Goal: Register for event/course

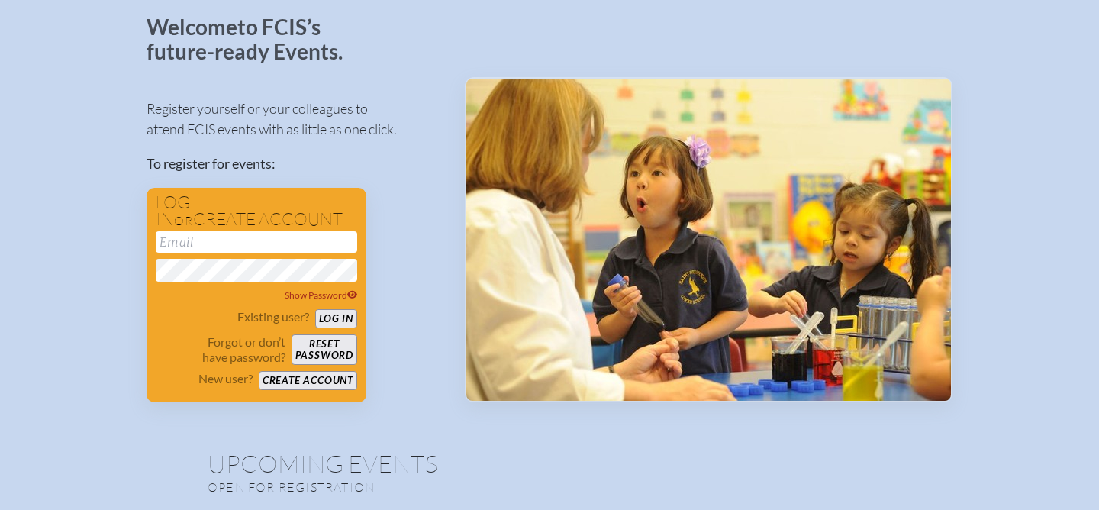
scroll to position [92, 0]
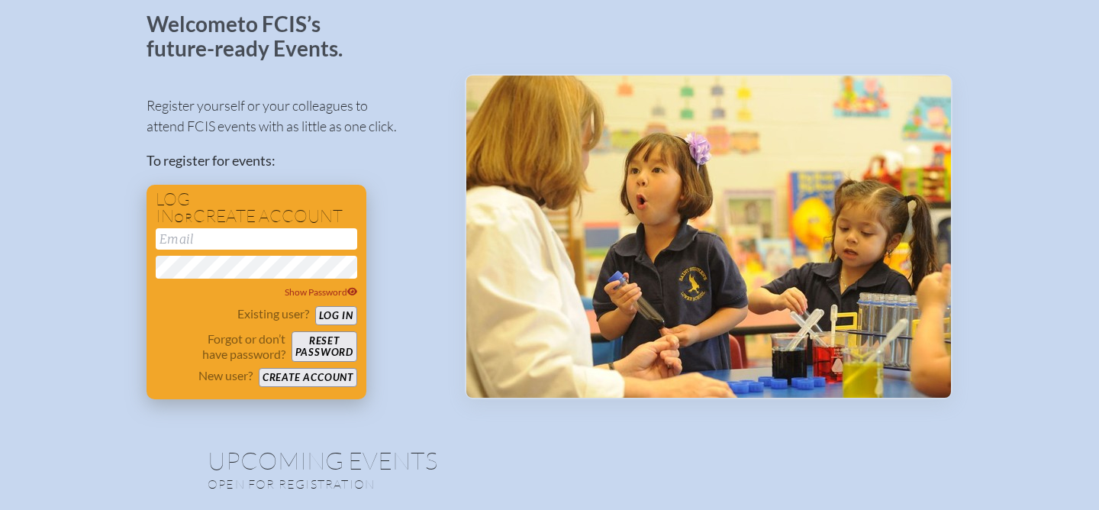
type input "[EMAIL_ADDRESS][DOMAIN_NAME]"
click at [336, 314] on button "Log in" at bounding box center [336, 315] width 42 height 19
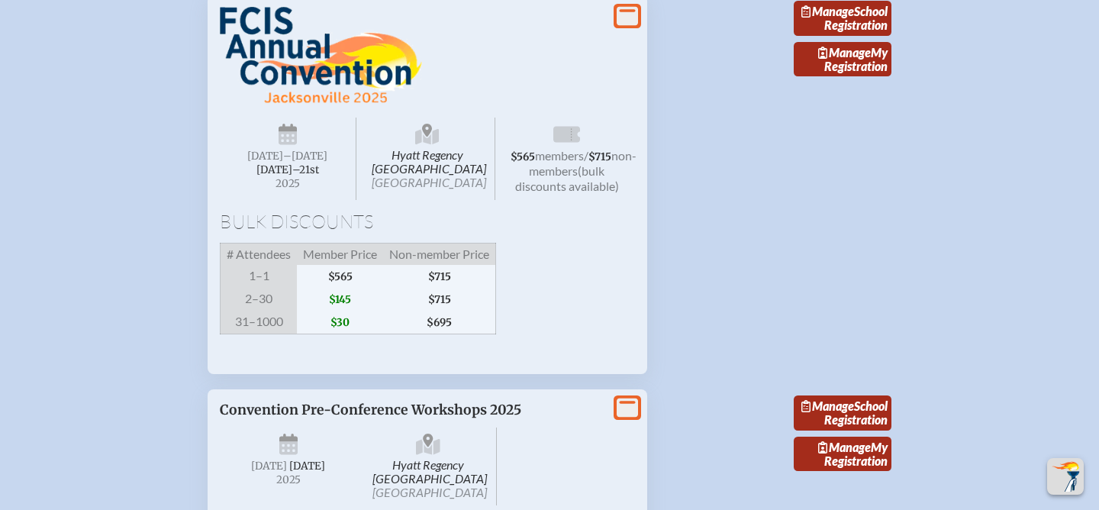
scroll to position [2113, 0]
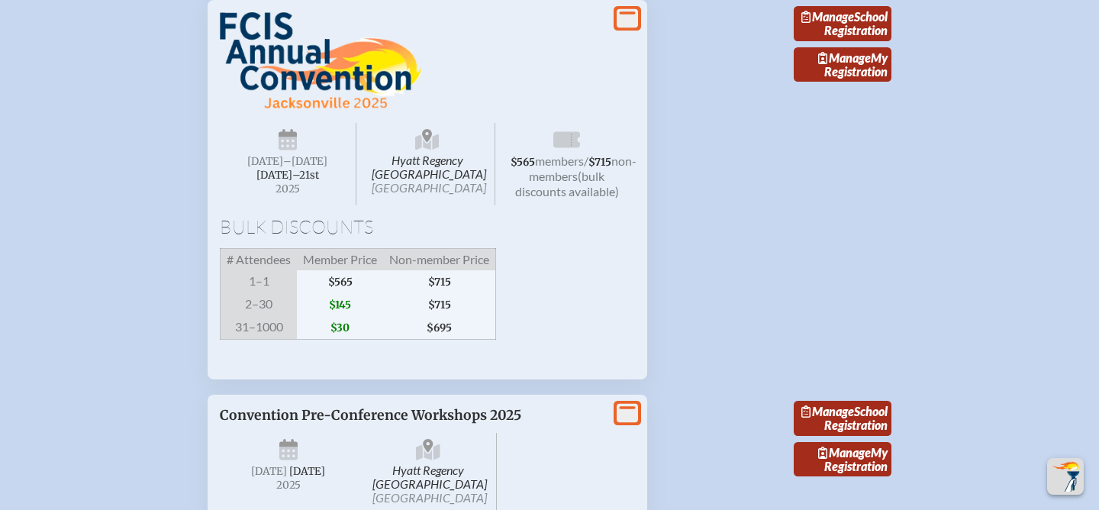
click at [440, 205] on span "Hyatt Regency [GEOGRAPHIC_DATA] [GEOGRAPHIC_DATA]" at bounding box center [428, 164] width 137 height 82
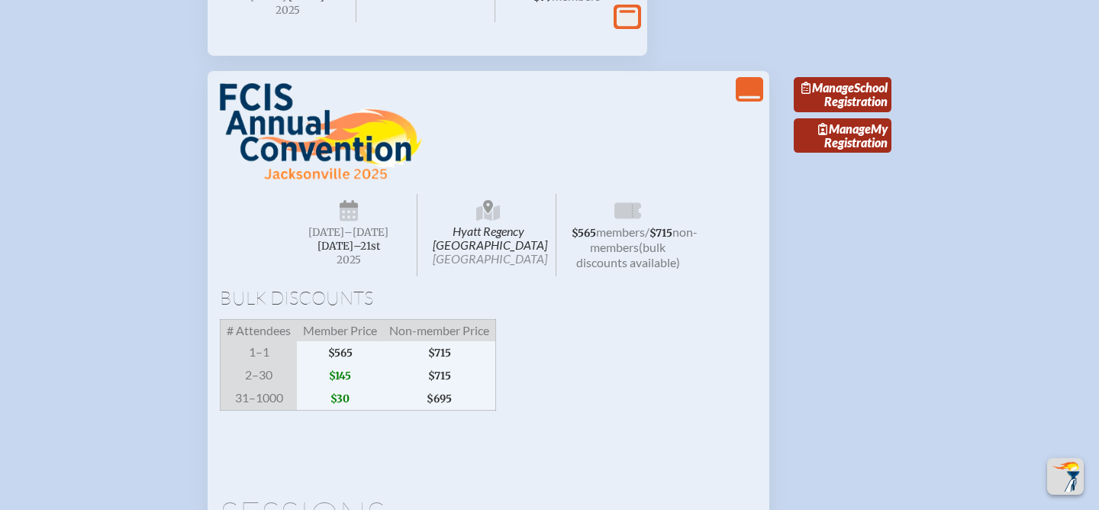
scroll to position [2059, 0]
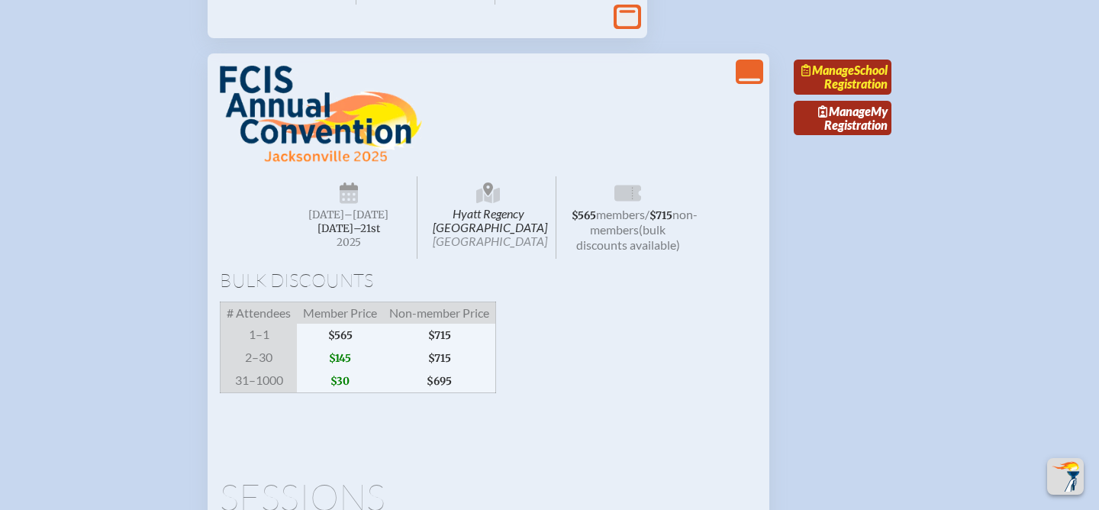
click at [863, 95] on link "Manage School Registration" at bounding box center [843, 77] width 98 height 35
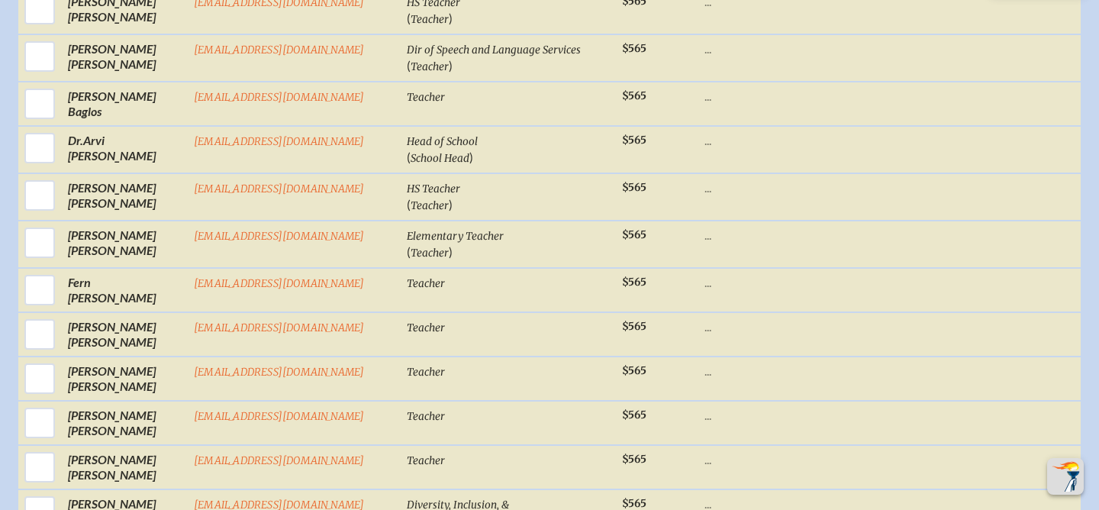
scroll to position [890, 0]
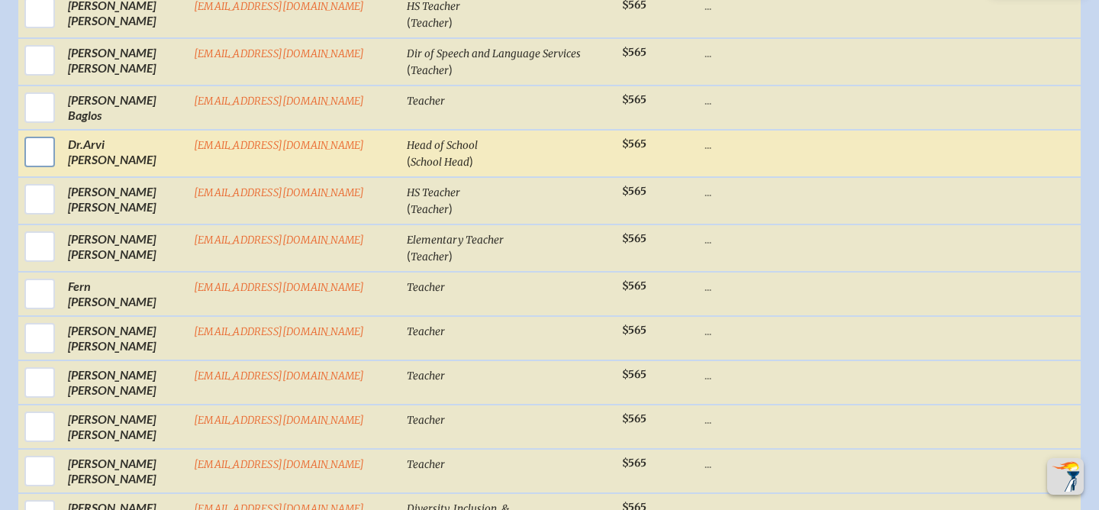
click at [37, 144] on input "checkbox" at bounding box center [40, 152] width 38 height 38
checkbox input "true"
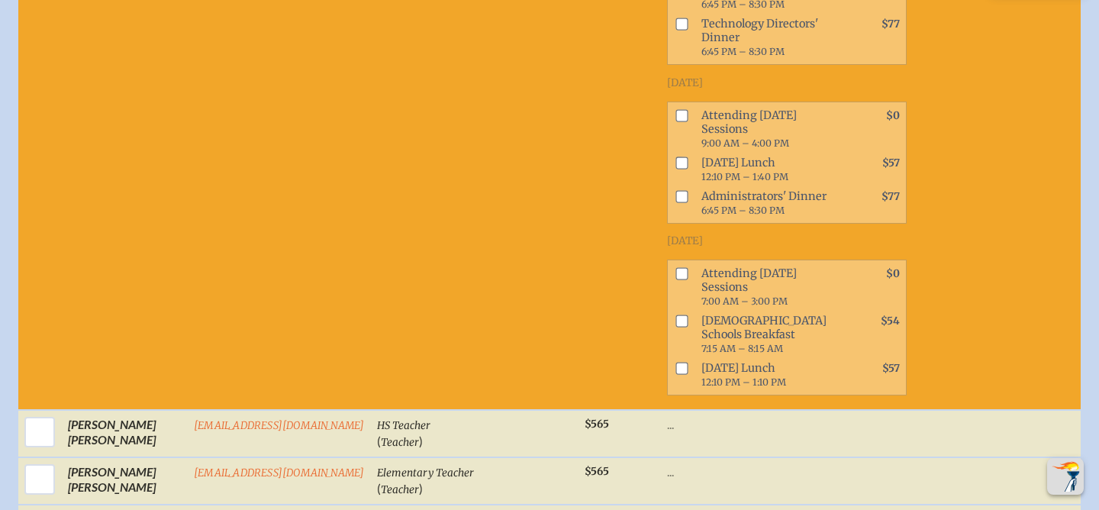
scroll to position [1612, 0]
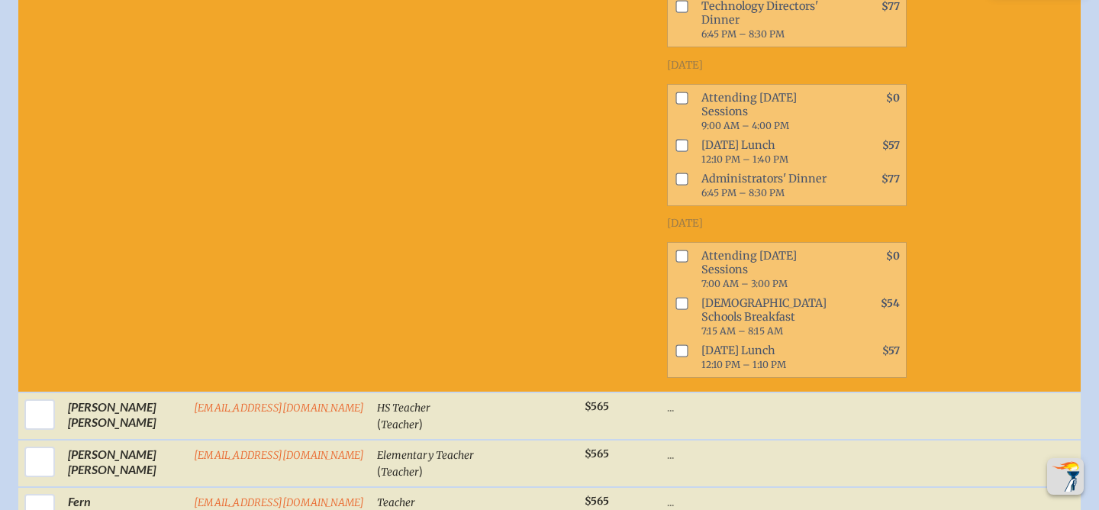
click at [676, 104] on input "checkbox" at bounding box center [682, 98] width 12 height 12
checkbox input "true"
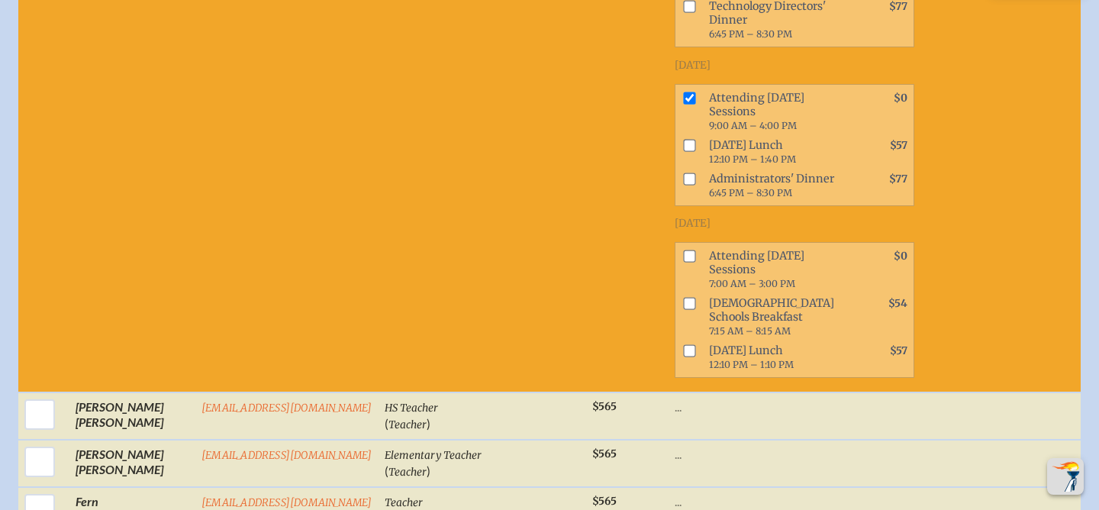
click at [683, 151] on input "checkbox" at bounding box center [689, 145] width 12 height 12
checkbox input "true"
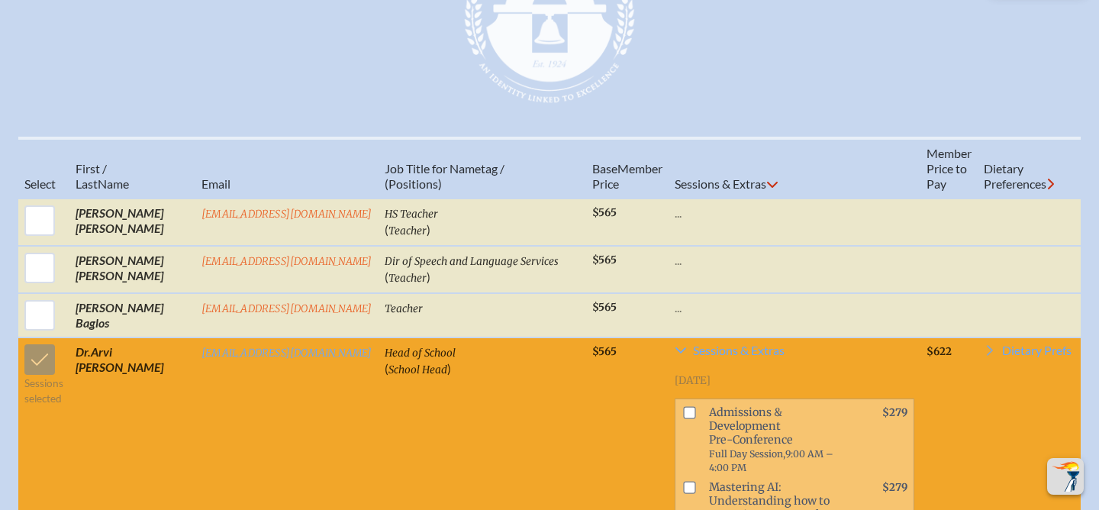
scroll to position [657, 0]
